Goal: Task Accomplishment & Management: Manage account settings

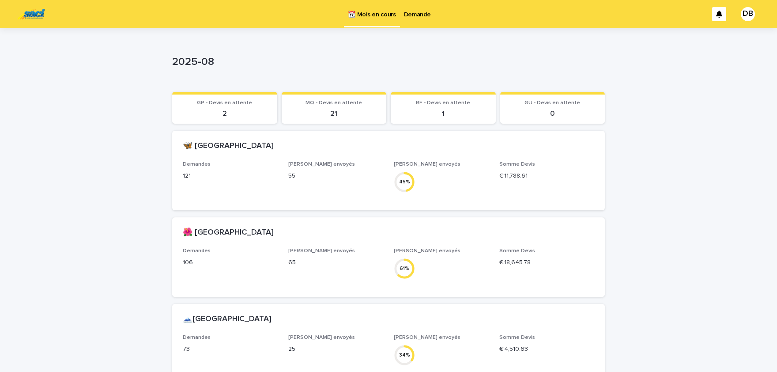
click at [427, 17] on p "Demande" at bounding box center [417, 9] width 27 height 19
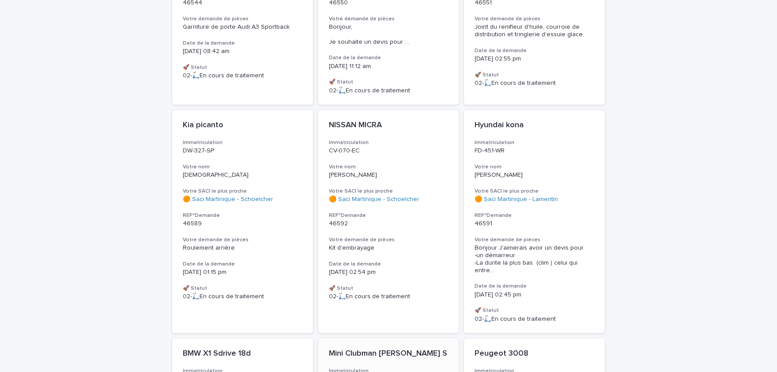
scroll to position [1340, 0]
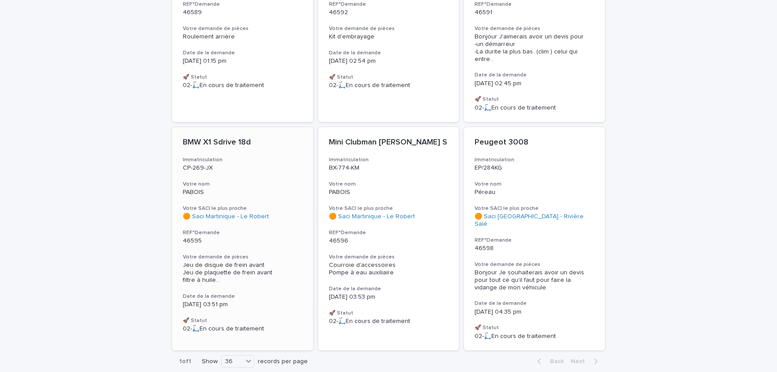
click at [269, 260] on div "Jeu de disque de frein avant Jeu de plaquette de frein avant filtre à huile ..." at bounding box center [243, 272] width 120 height 24
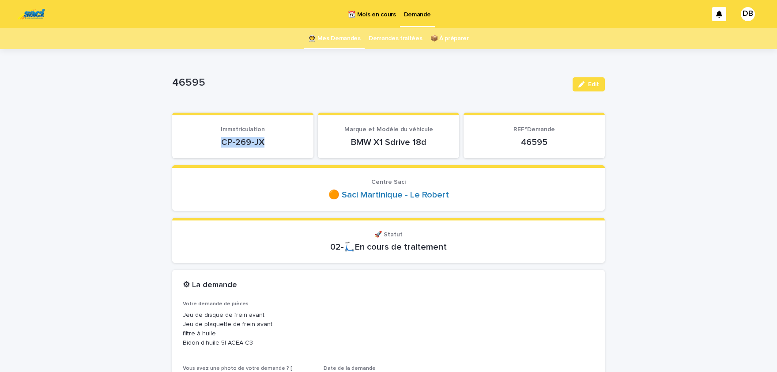
drag, startPoint x: 266, startPoint y: 139, endPoint x: 220, endPoint y: 137, distance: 46.0
click at [220, 137] on p "CP-269-JX" at bounding box center [243, 142] width 120 height 11
copy p "CP-269-JX"
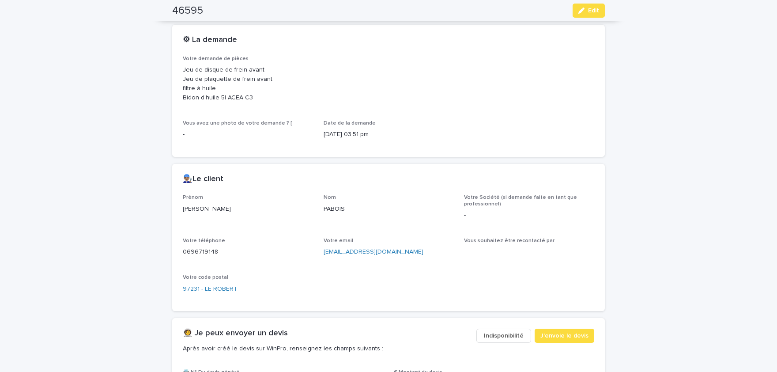
scroll to position [255, 0]
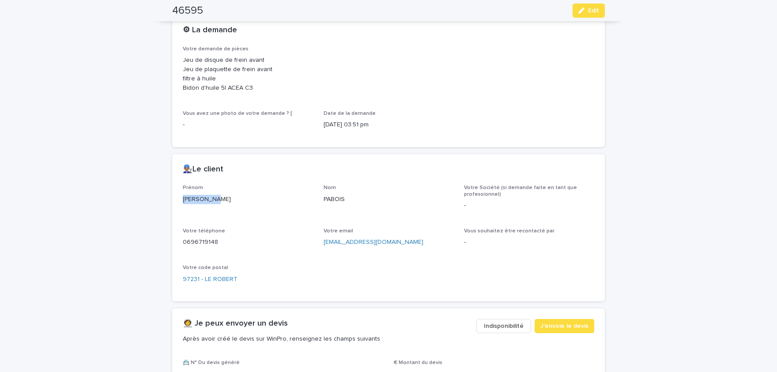
drag, startPoint x: 213, startPoint y: 198, endPoint x: 189, endPoint y: 197, distance: 23.8
click at [183, 197] on div "[PERSON_NAME]" at bounding box center [248, 198] width 130 height 11
copy p "[PERSON_NAME]"
click at [337, 198] on p "PABOIS" at bounding box center [389, 199] width 130 height 9
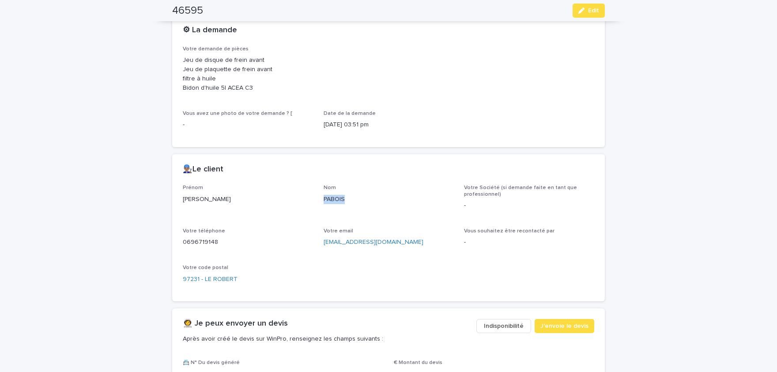
copy p "PABOIS"
click at [207, 241] on p "0696719148" at bounding box center [248, 242] width 130 height 9
copy p "0696719148"
drag, startPoint x: 6, startPoint y: 168, endPoint x: 0, endPoint y: 391, distance: 223.5
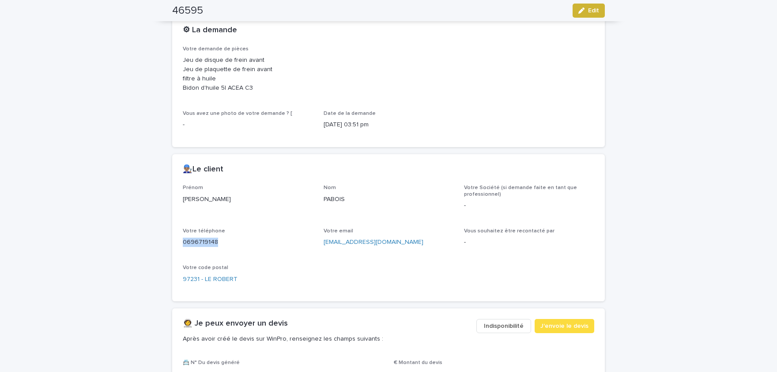
click at [596, 7] on button "Edit" at bounding box center [589, 11] width 32 height 14
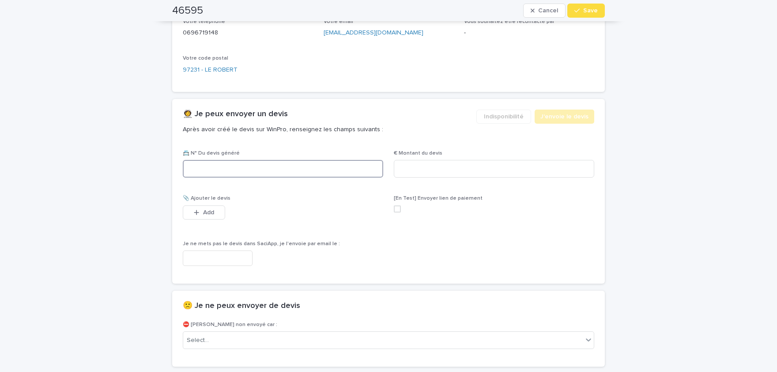
drag, startPoint x: 355, startPoint y: 163, endPoint x: 360, endPoint y: 156, distance: 8.3
click at [356, 162] on input at bounding box center [283, 169] width 200 height 18
paste input "********"
type input "********"
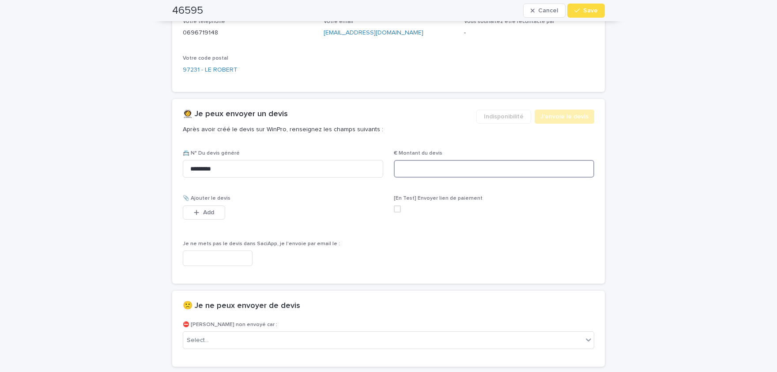
click at [514, 166] on input at bounding box center [494, 169] width 200 height 18
paste input "*****"
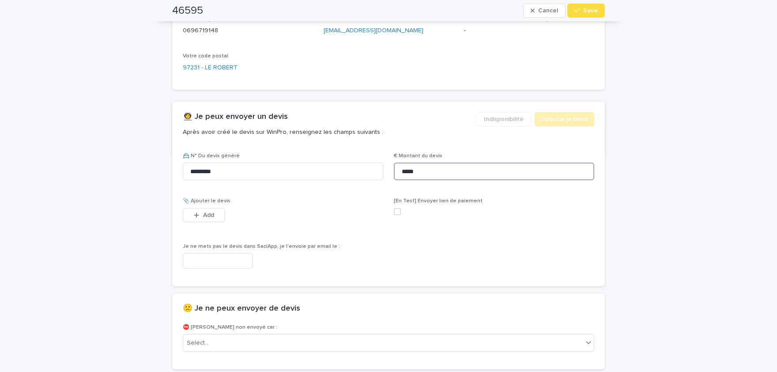
scroll to position [470, 0]
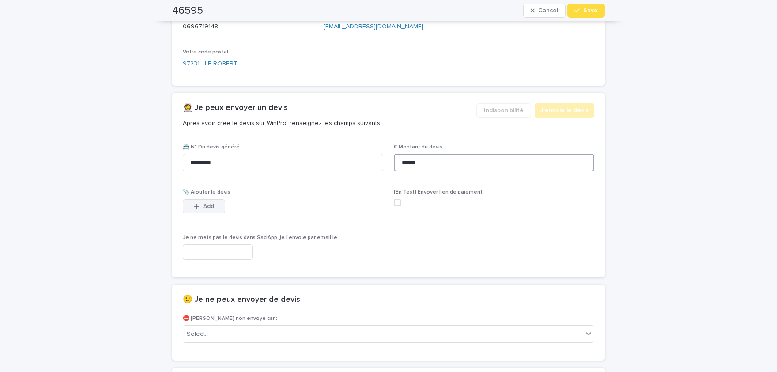
type input "******"
click at [213, 202] on button "Add" at bounding box center [204, 206] width 42 height 14
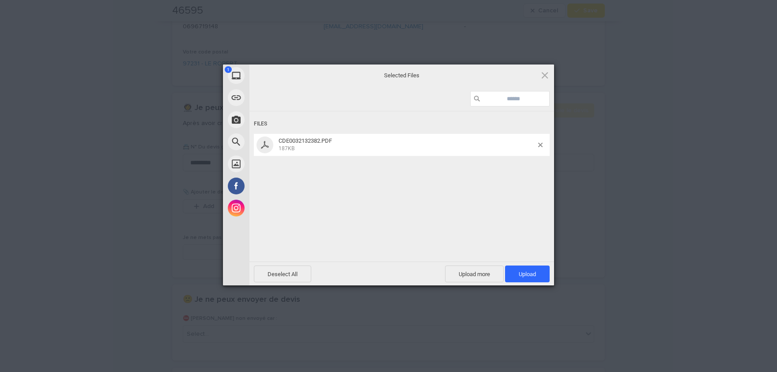
click at [508, 204] on div "Files CDE0032132382.PDF 187KB" at bounding box center [401, 185] width 305 height 148
click at [533, 271] on span "Upload 1" at bounding box center [527, 274] width 17 height 7
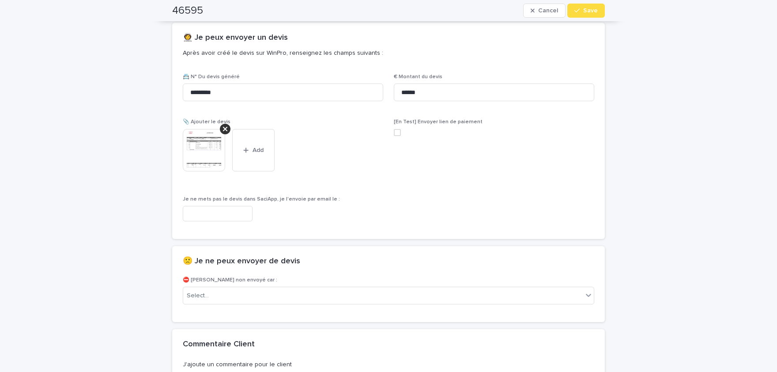
scroll to position [614, 0]
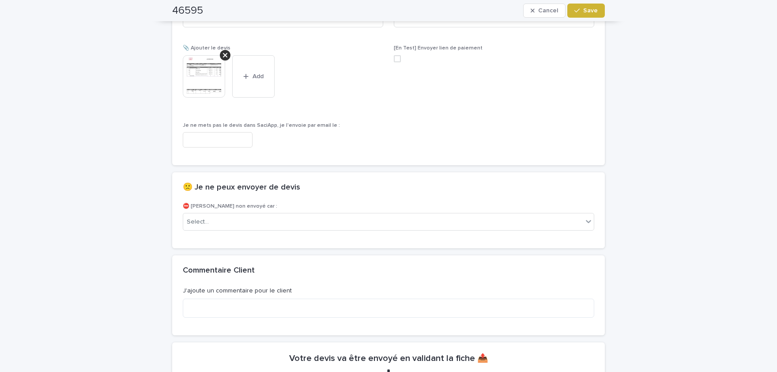
click at [602, 16] on button "Save" at bounding box center [586, 11] width 38 height 14
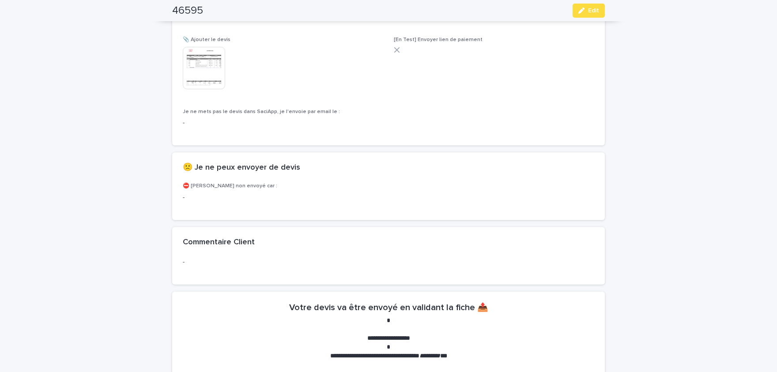
scroll to position [588, 0]
